Goal: Task Accomplishment & Management: Manage account settings

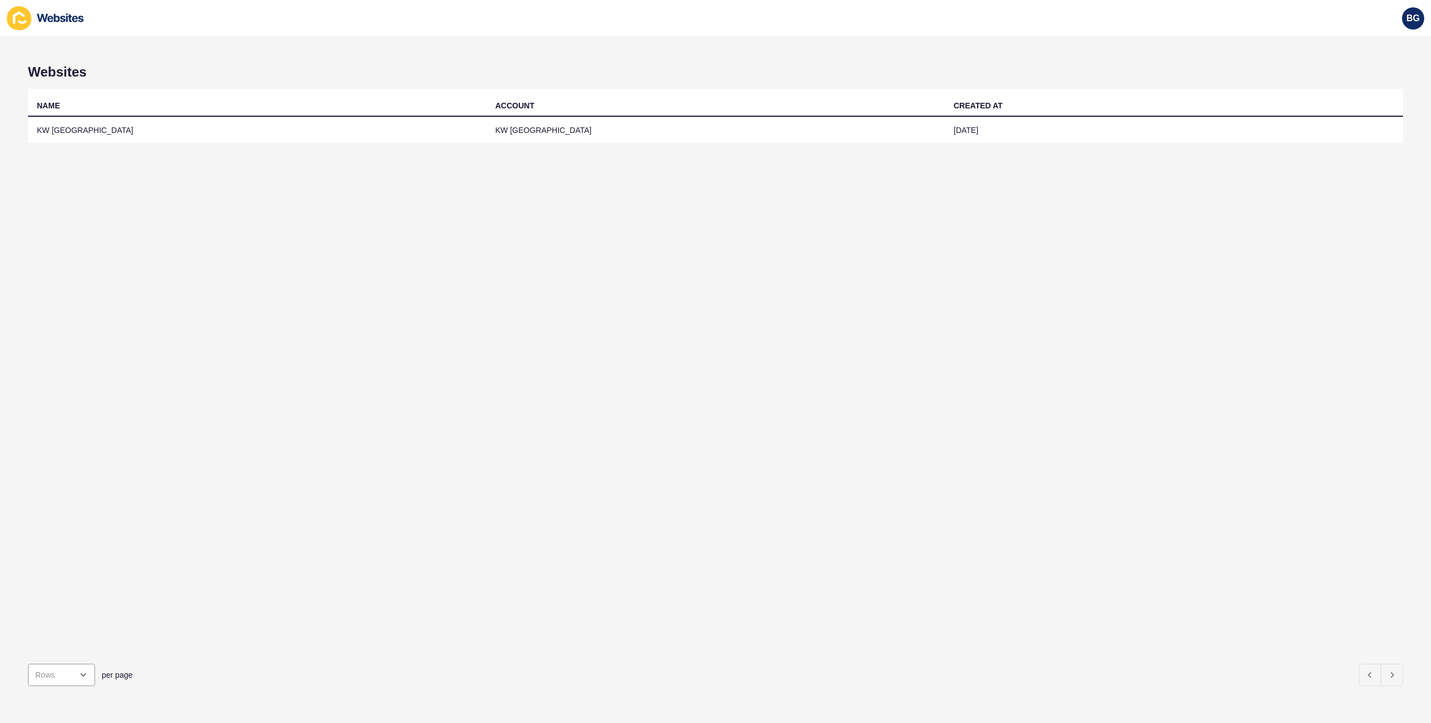
click at [707, 244] on div "NAME ACCOUNT CREATED AT KW Scotland KW Scotland 28 Mar 2024" at bounding box center [715, 372] width 1375 height 566
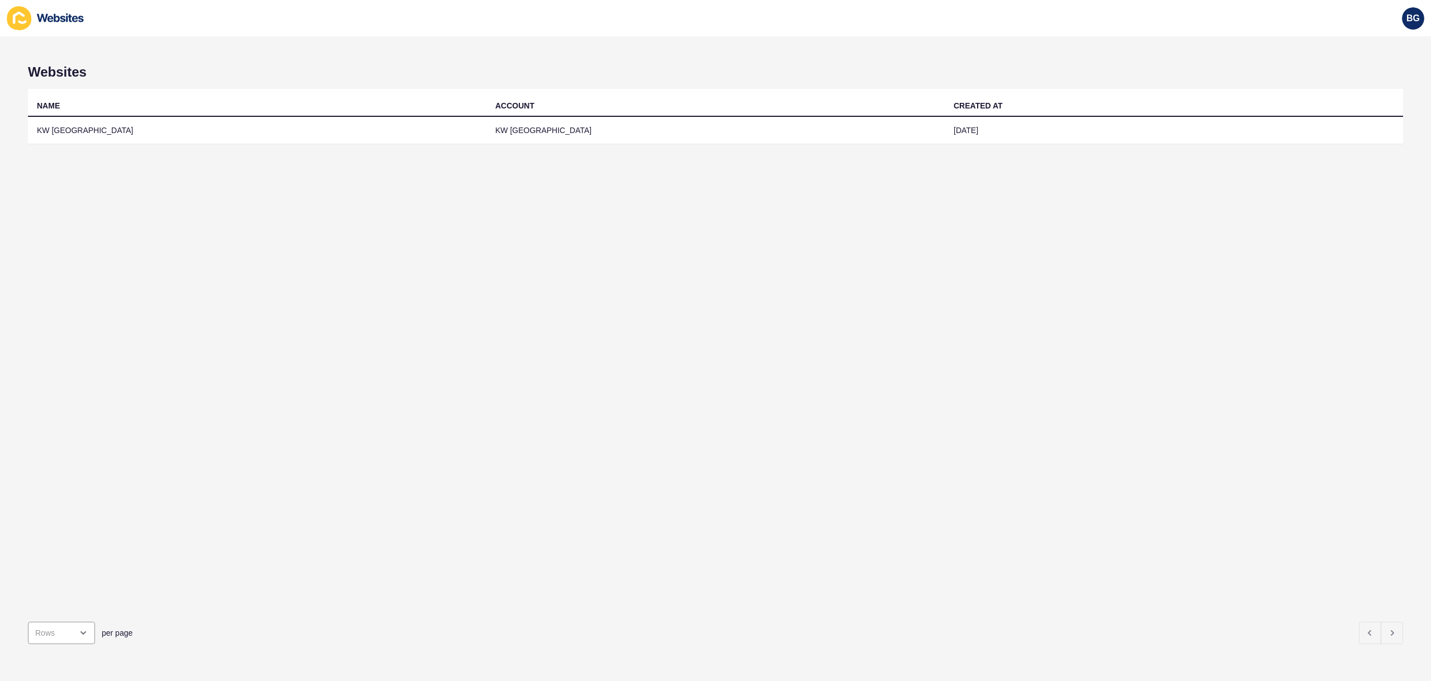
click at [854, 34] on div "BG" at bounding box center [715, 18] width 1431 height 36
click at [1399, 14] on div "BG" at bounding box center [1413, 18] width 31 height 31
click at [1408, 18] on span "BG" at bounding box center [1413, 18] width 13 height 11
click at [1377, 103] on link "Logout" at bounding box center [1387, 93] width 82 height 25
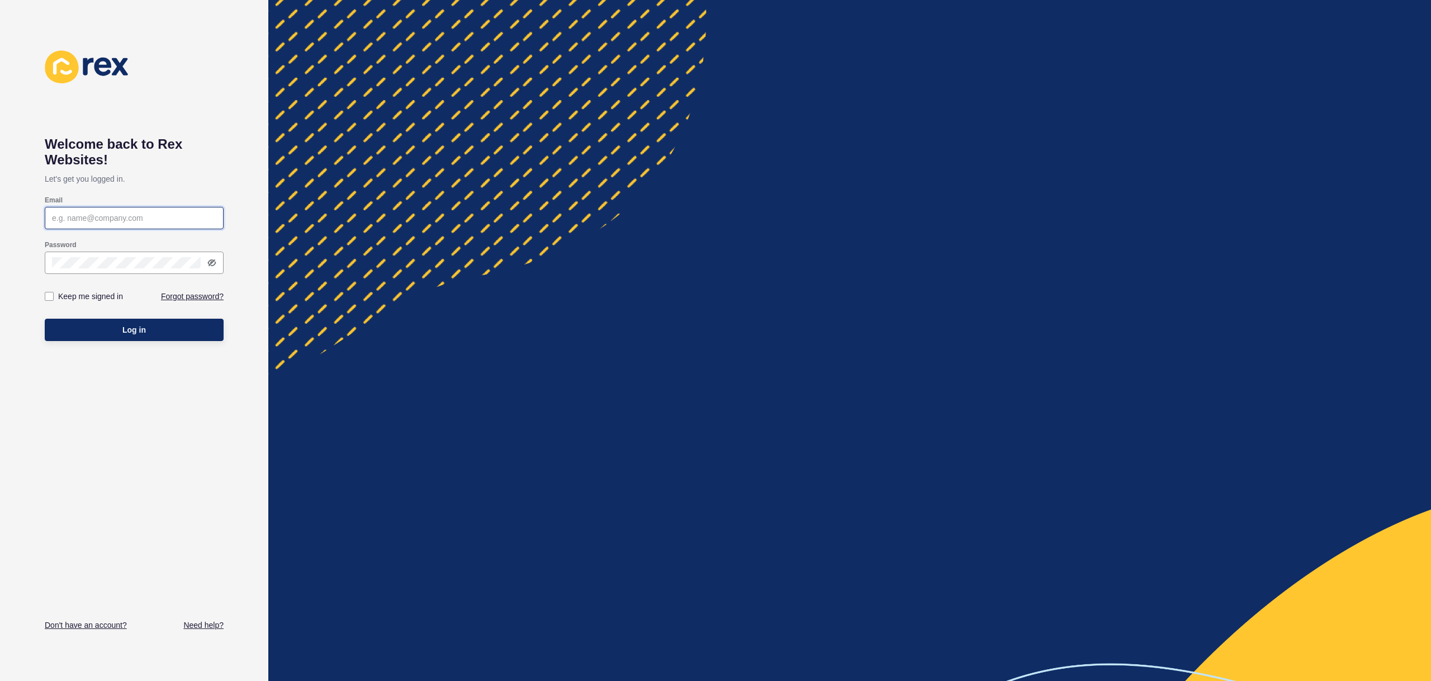
type input "[EMAIL_ADDRESS][PERSON_NAME][DOMAIN_NAME]"
click at [480, 136] on div at bounding box center [849, 340] width 1163 height 681
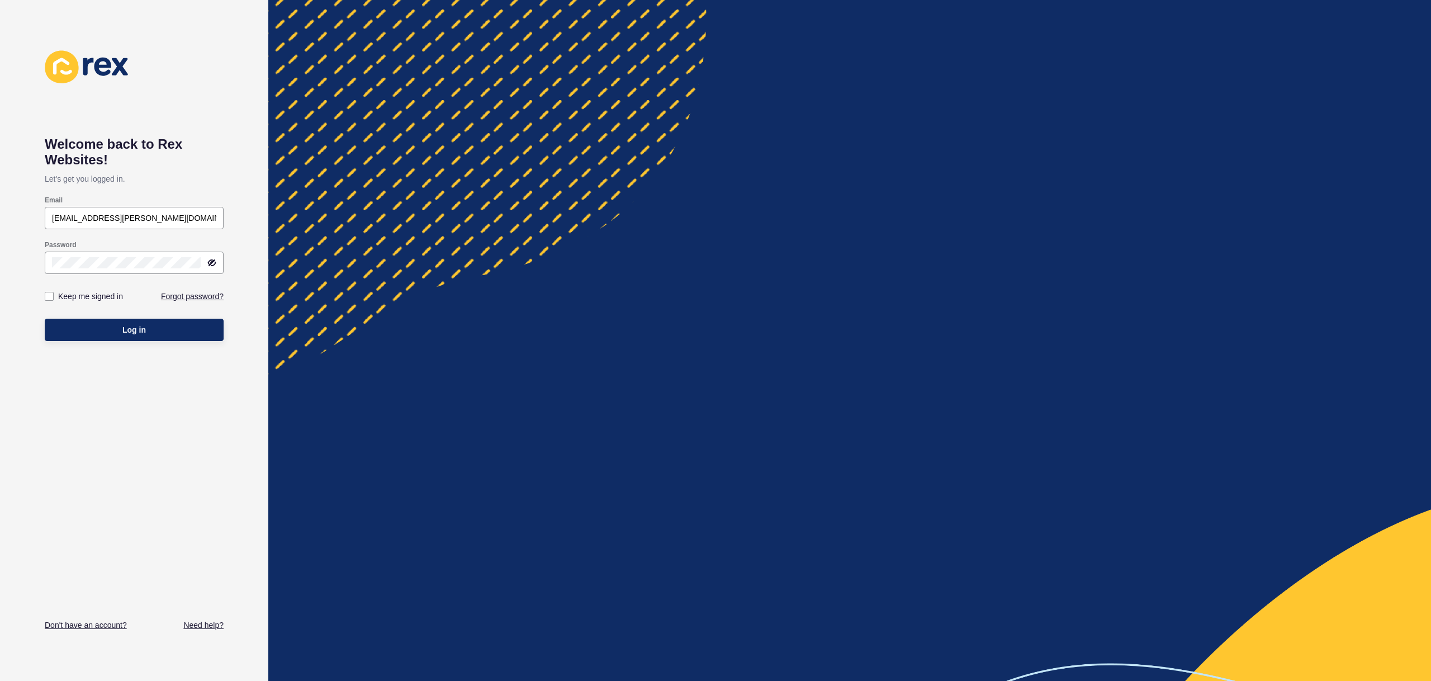
click at [480, 136] on div at bounding box center [849, 340] width 1163 height 681
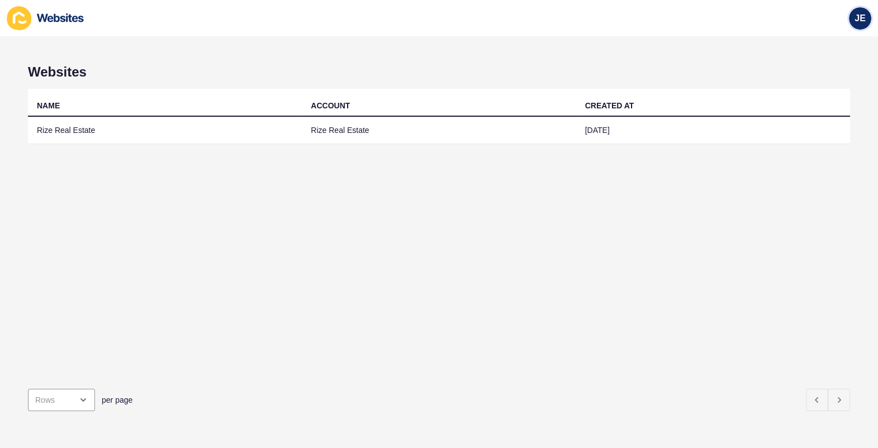
click at [853, 21] on div "JE" at bounding box center [860, 18] width 22 height 22
click at [832, 82] on link "Logout" at bounding box center [834, 93] width 82 height 25
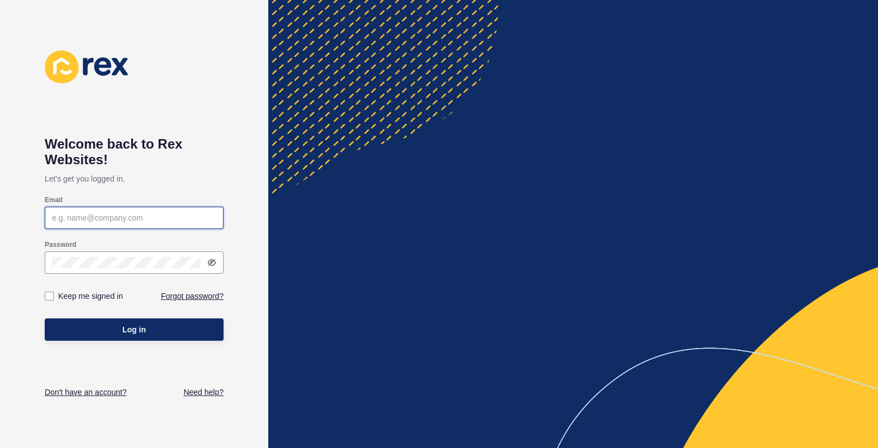
type input "[EMAIL_ADDRESS][PERSON_NAME][DOMAIN_NAME]"
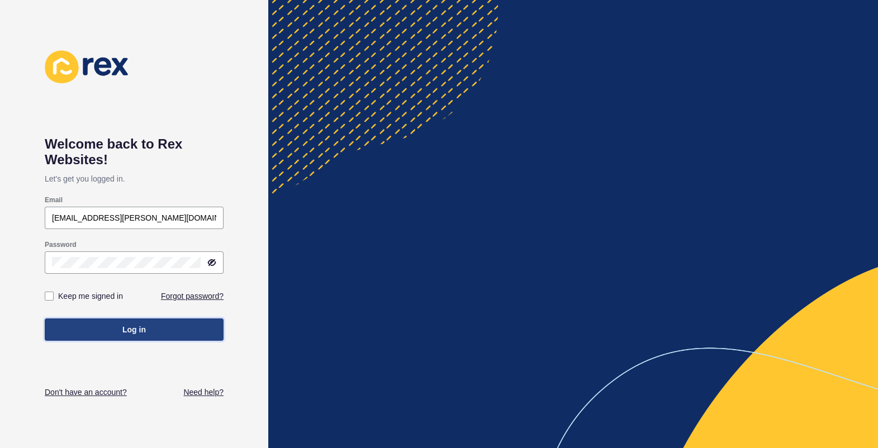
click at [172, 334] on button "Log in" at bounding box center [134, 330] width 179 height 22
